Goal: Find specific page/section

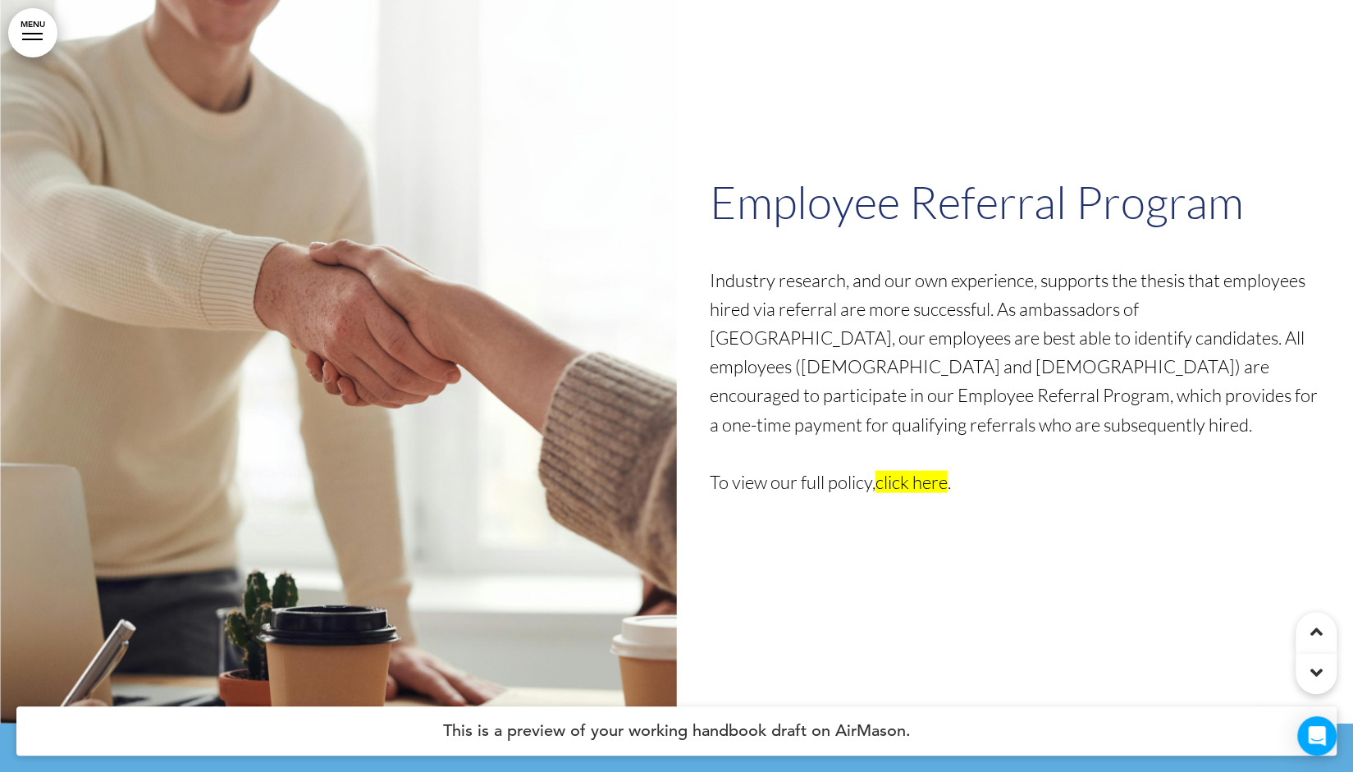
scroll to position [52791, 0]
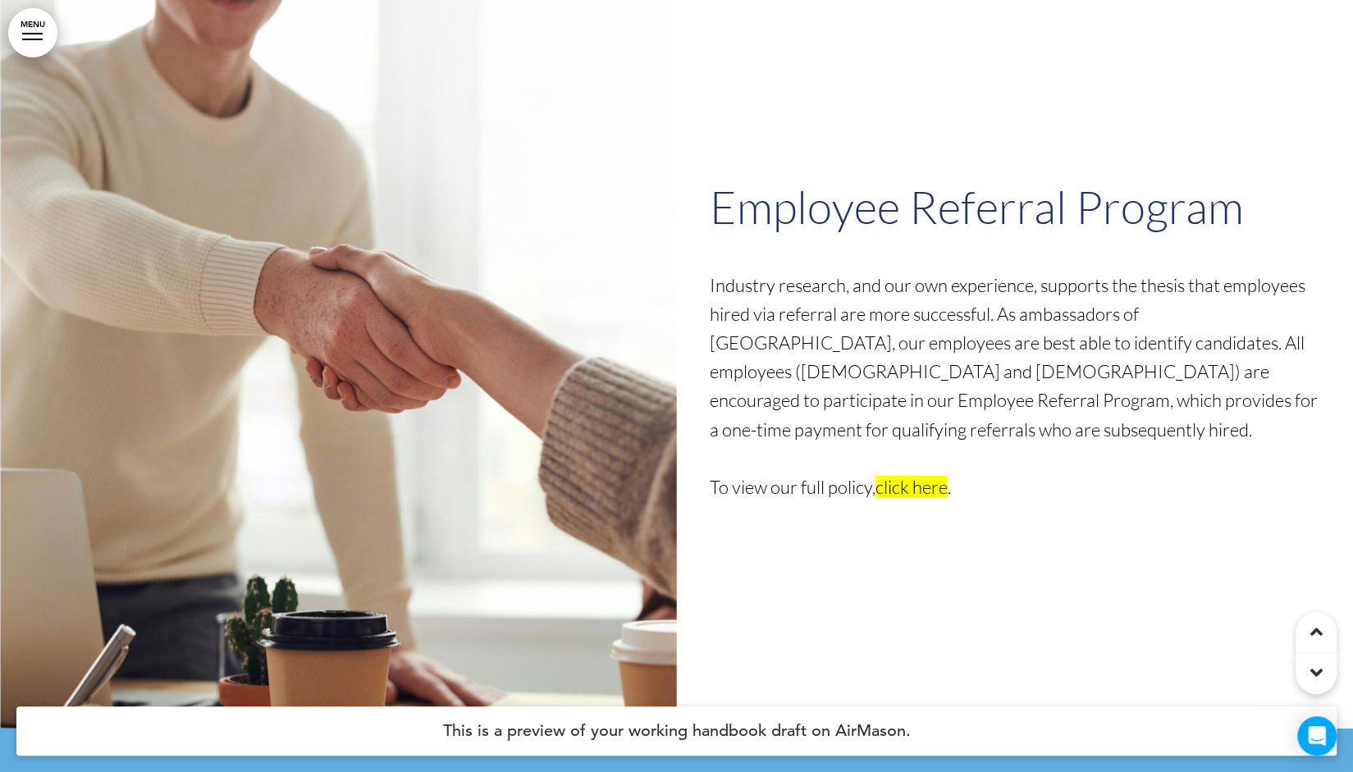
click at [922, 184] on h1 "Employee Referral Program" at bounding box center [1015, 206] width 611 height 45
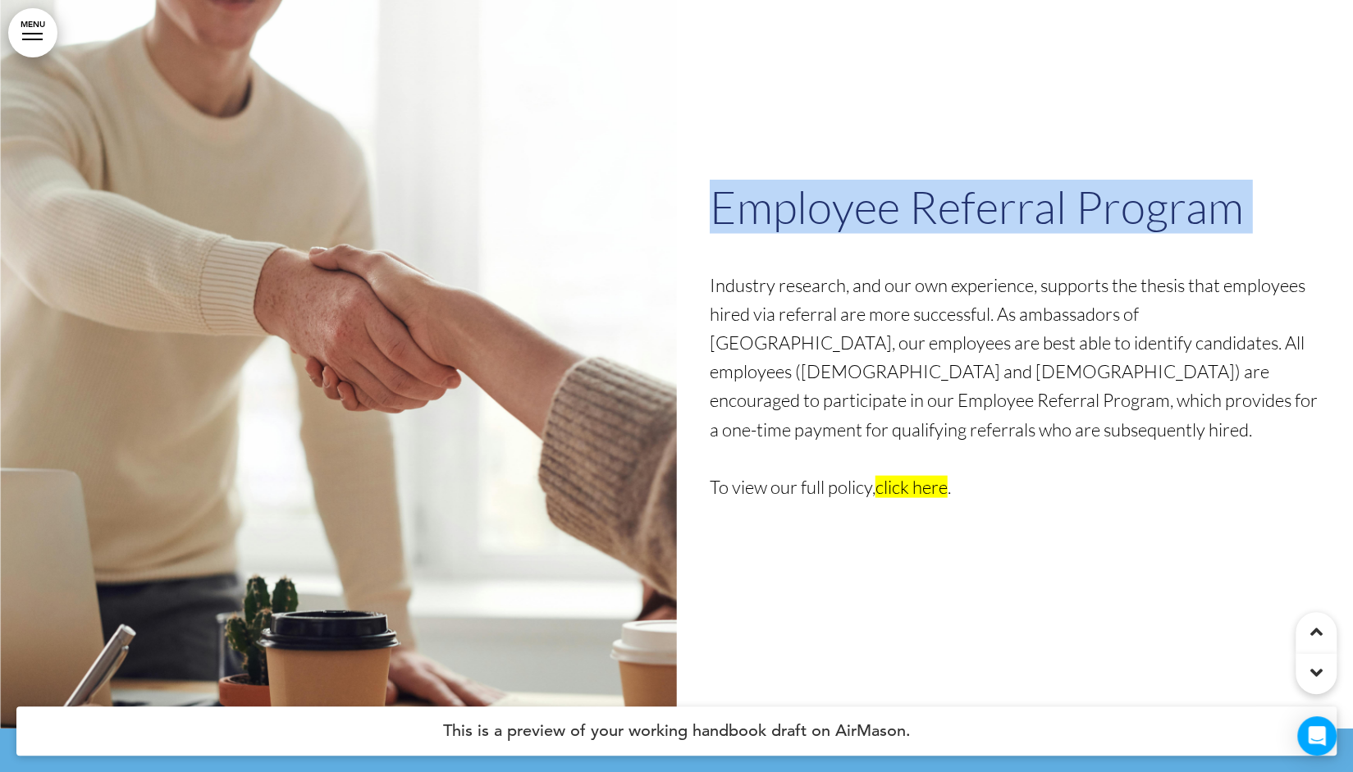
click at [922, 184] on h1 "Employee Referral Program" at bounding box center [1015, 206] width 611 height 45
copy h1 "Employee Referral Program"
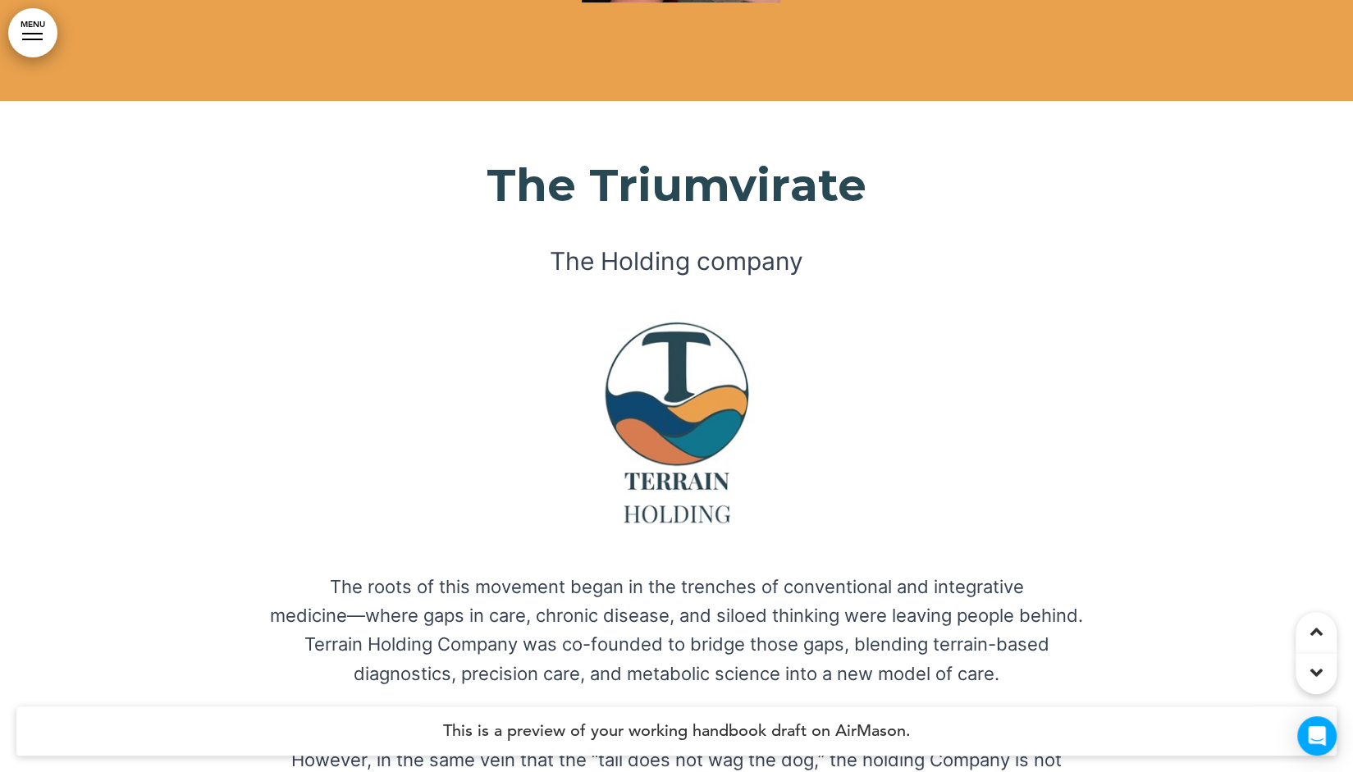
scroll to position [4482, 0]
